Goal: Information Seeking & Learning: Learn about a topic

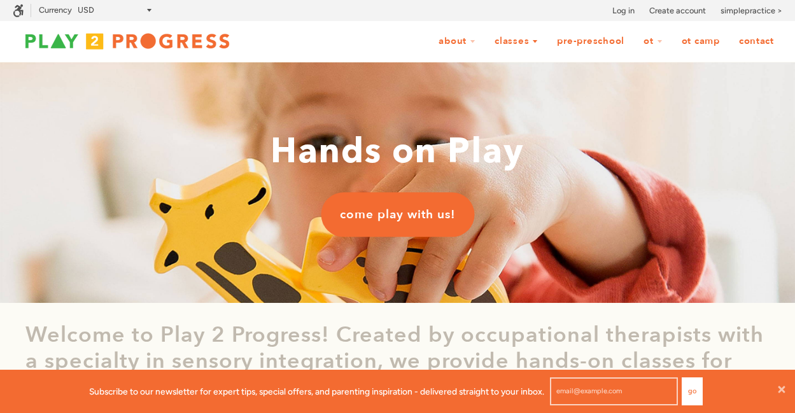
scroll to position [10, 10]
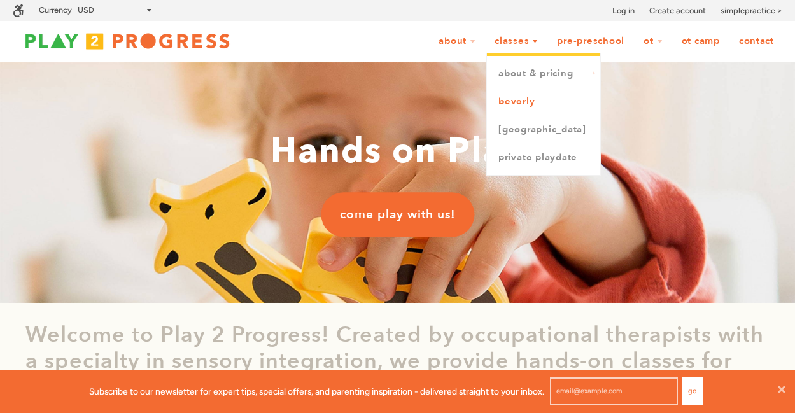
click at [552, 103] on link "Beverly" at bounding box center [543, 102] width 113 height 28
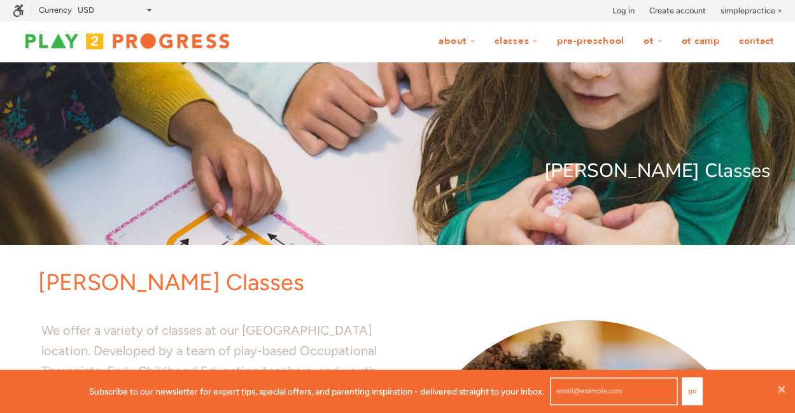
click at [614, 40] on link "Pre-Preschool" at bounding box center [591, 41] width 84 height 24
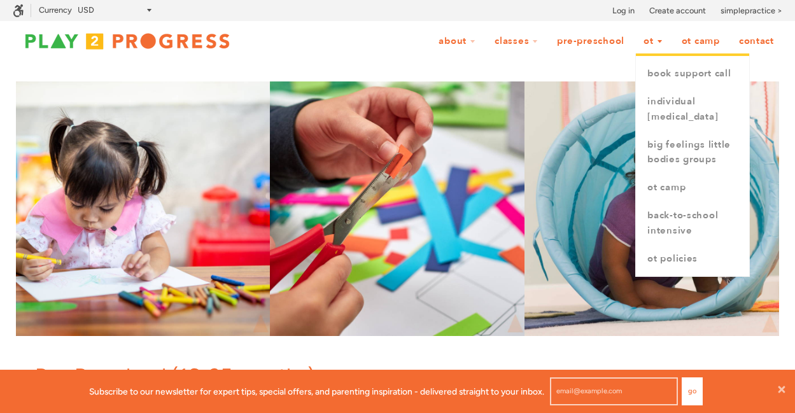
scroll to position [10, 10]
click at [658, 129] on link "Individual [MEDICAL_DATA]" at bounding box center [692, 109] width 113 height 43
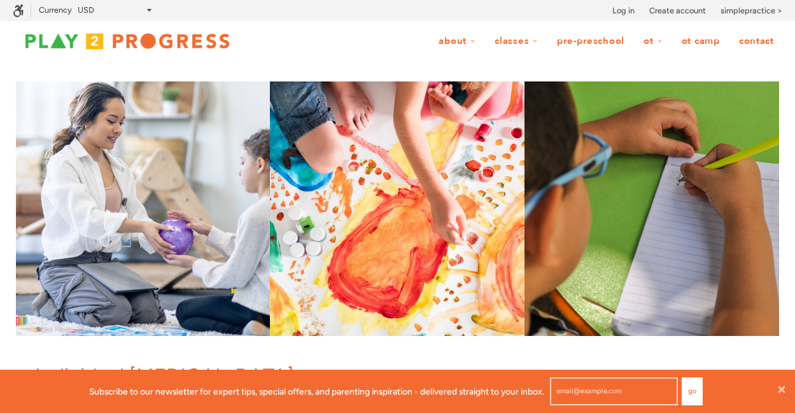
click at [703, 43] on link "OT Camp" at bounding box center [700, 41] width 55 height 24
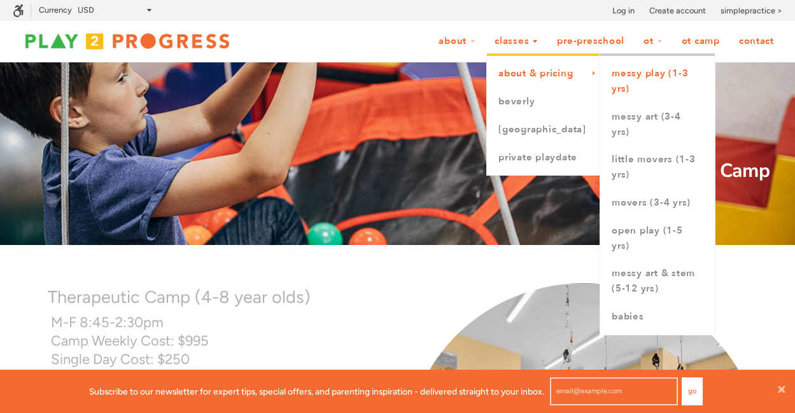
click at [629, 73] on link "Messy Play (1-3 yrs)" at bounding box center [657, 81] width 115 height 43
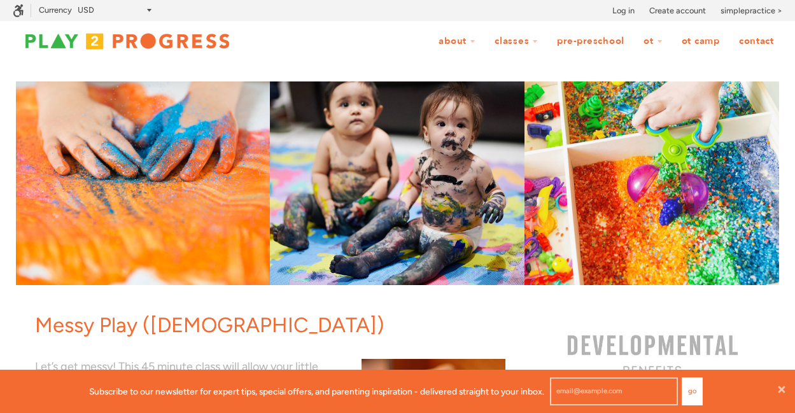
click at [593, 43] on link "Pre-Preschool" at bounding box center [591, 41] width 84 height 24
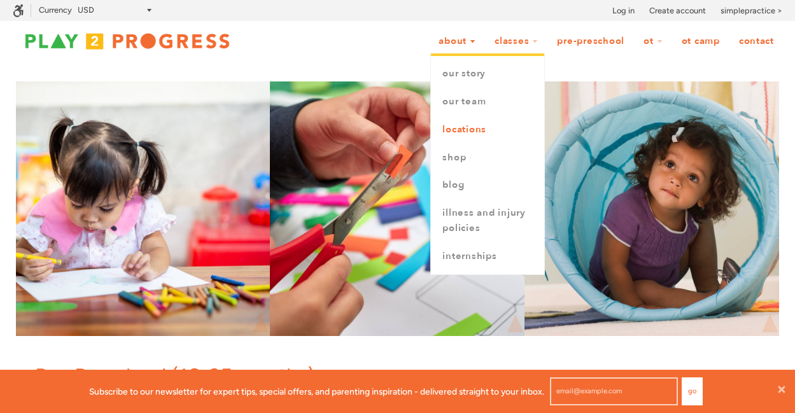
click at [465, 128] on link "Locations" at bounding box center [487, 130] width 113 height 28
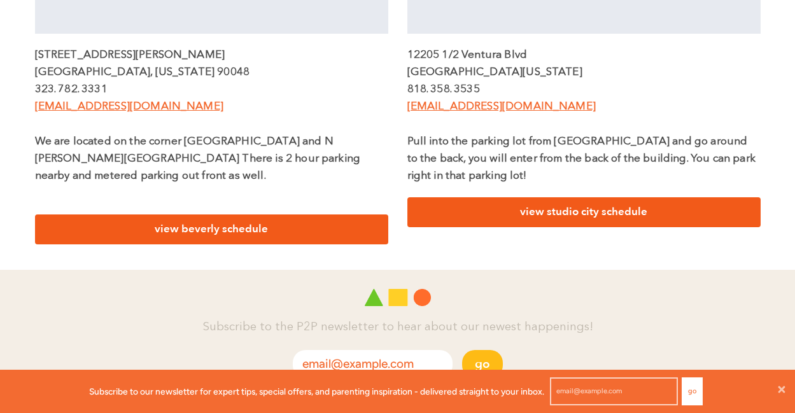
scroll to position [262, 0]
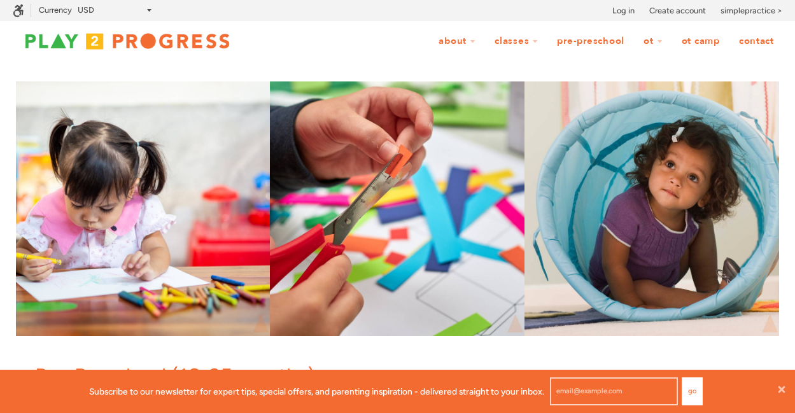
scroll to position [1, 10]
